Goal: Task Accomplishment & Management: Complete application form

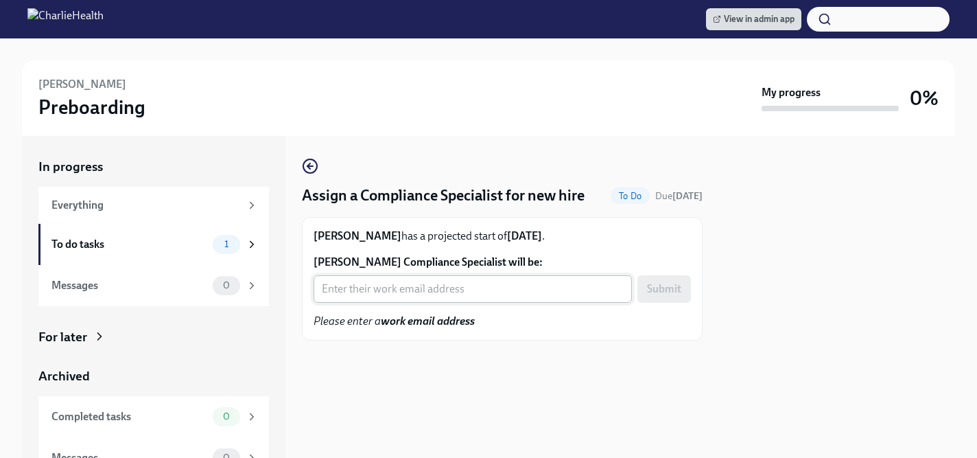
click at [410, 283] on input "Jessica Salony's Compliance Specialist will be:" at bounding box center [473, 288] width 318 height 27
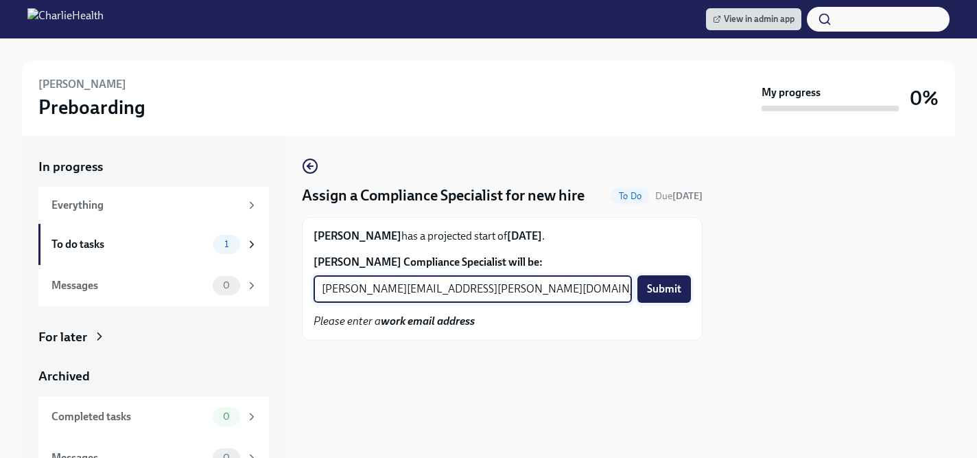
type input "briana.holloway@charliehealth.com"
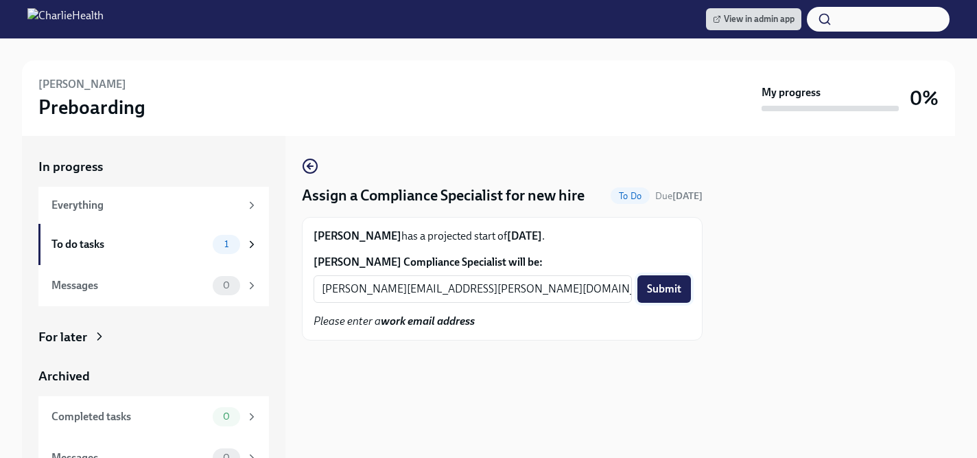
click at [649, 279] on button "Submit" at bounding box center [664, 288] width 54 height 27
click at [401, 289] on input "[PERSON_NAME] Compliance Specialist will be:" at bounding box center [473, 288] width 318 height 27
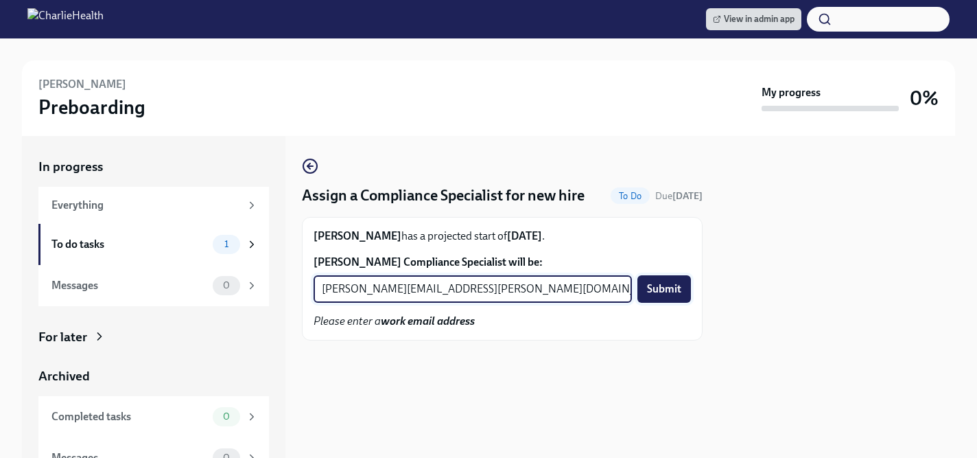
type input "[PERSON_NAME][EMAIL_ADDRESS][PERSON_NAME][DOMAIN_NAME]"
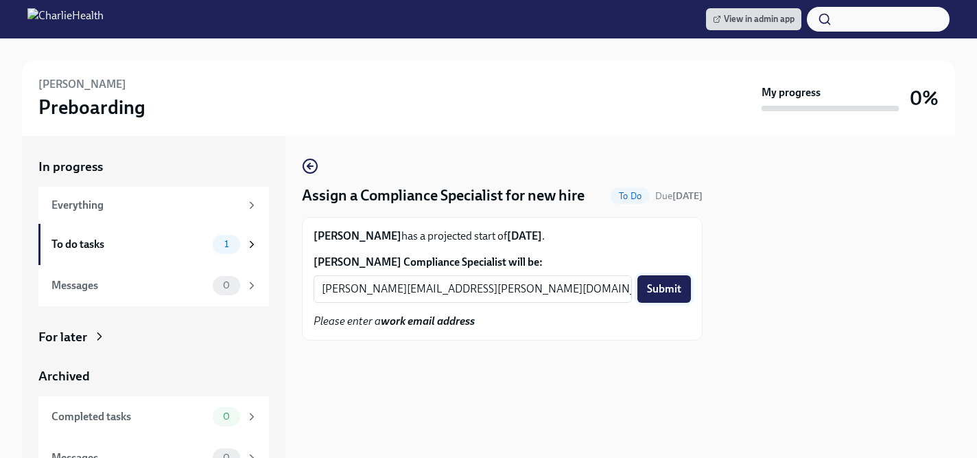
click at [662, 285] on span "Submit" at bounding box center [664, 289] width 34 height 14
click at [436, 295] on input "Ernest Jennings's Compliance Specialist will be:" at bounding box center [473, 288] width 318 height 27
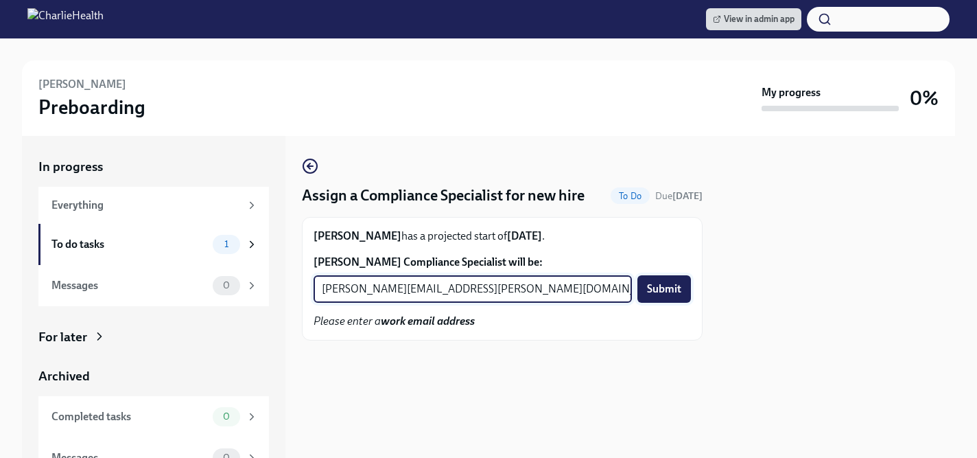
type input "michelle.winograd@charliehealth.com"
click at [674, 289] on span "Submit" at bounding box center [664, 289] width 34 height 14
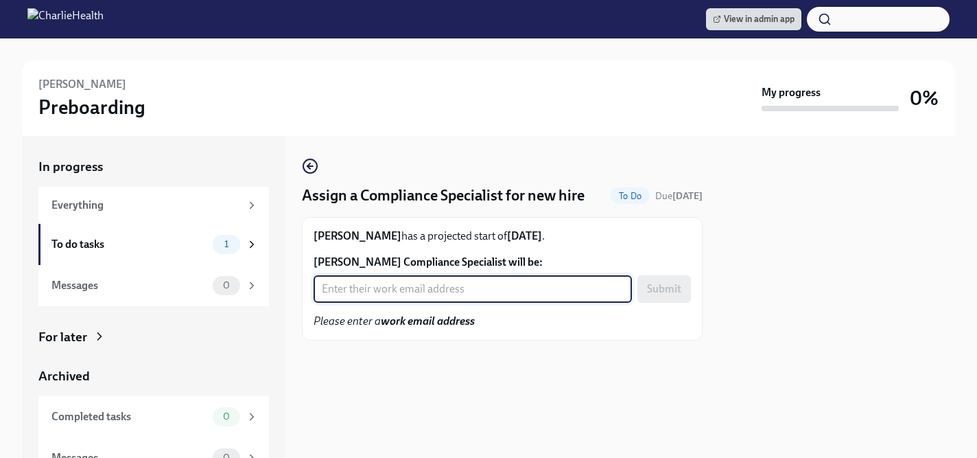
click at [400, 301] on input "Aina Boyd's Compliance Specialist will be:" at bounding box center [473, 288] width 318 height 27
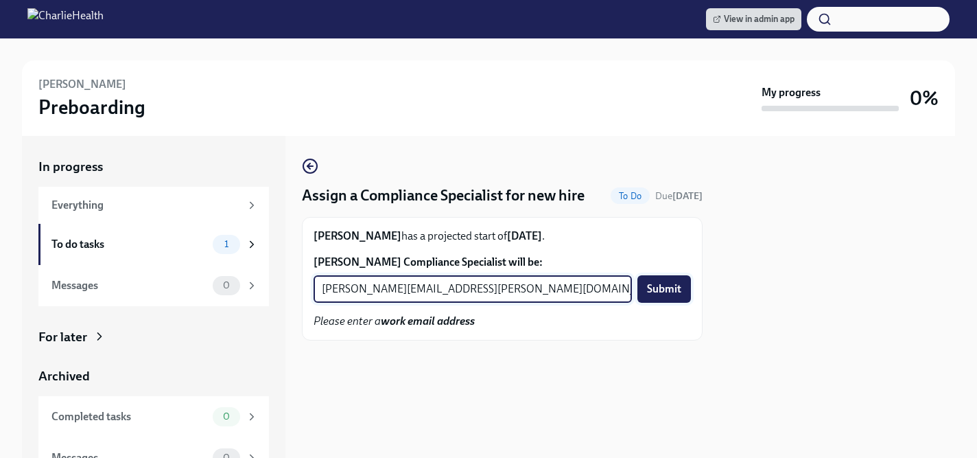
type input "chelsey.mendoza@charliehealth.com"
click at [657, 291] on span "Submit" at bounding box center [664, 289] width 34 height 14
